Goal: Information Seeking & Learning: Compare options

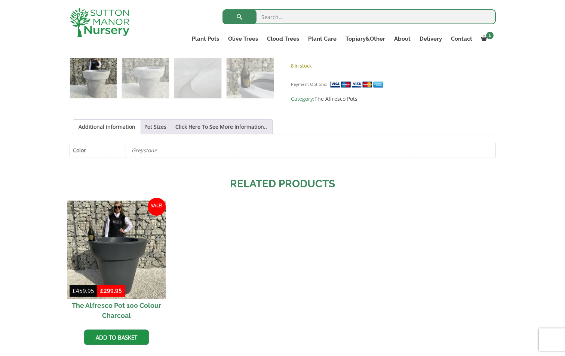
click at [127, 248] on img at bounding box center [116, 250] width 99 height 99
